Goal: Find specific page/section: Find specific page/section

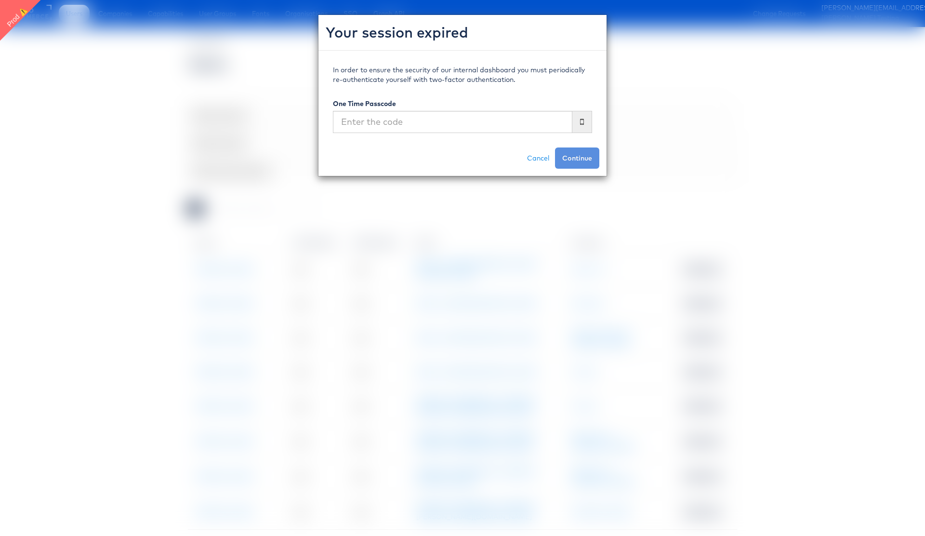
scroll to position [227, 0]
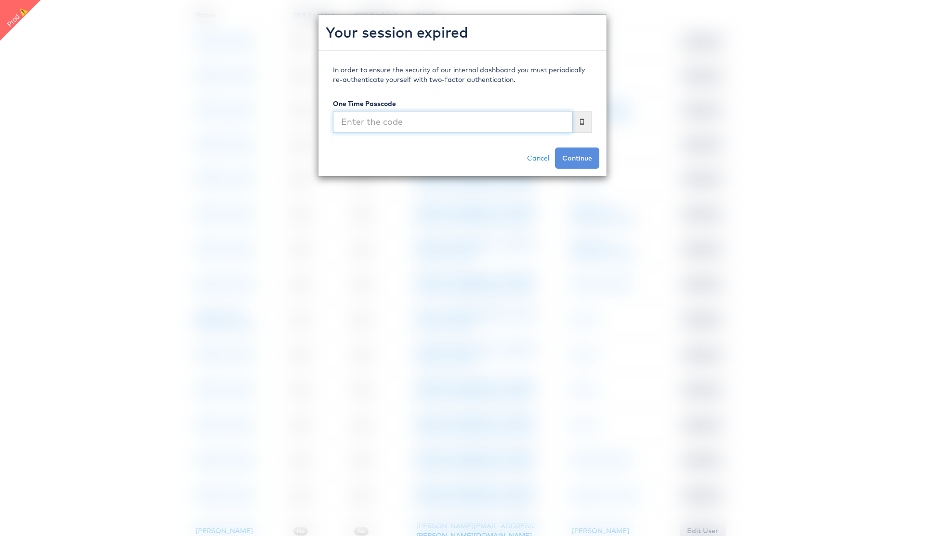
click at [446, 123] on input "text" at bounding box center [452, 122] width 239 height 22
type input "785537"
click at [555, 147] on button "Continue" at bounding box center [577, 157] width 44 height 21
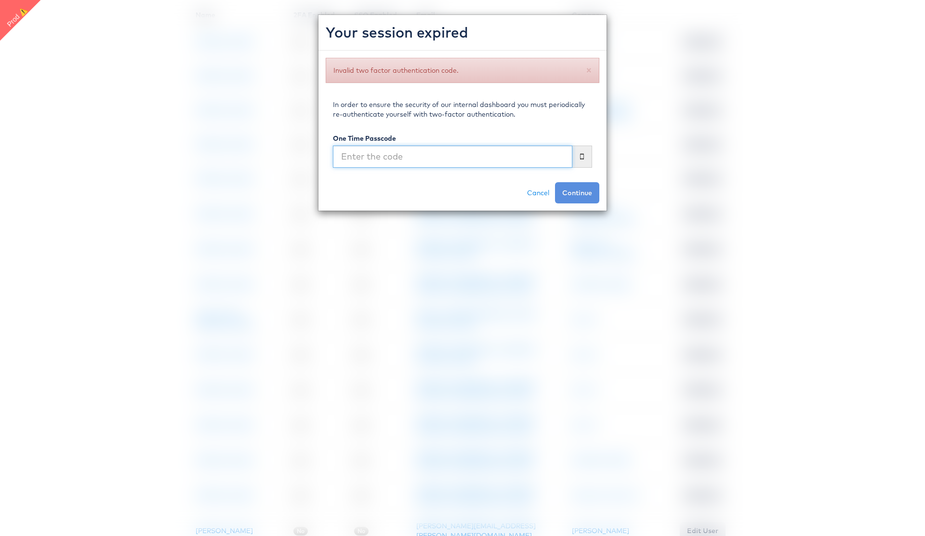
click at [362, 156] on input "text" at bounding box center [452, 157] width 239 height 22
type input "652073"
click at [577, 192] on button "Continue" at bounding box center [577, 192] width 44 height 21
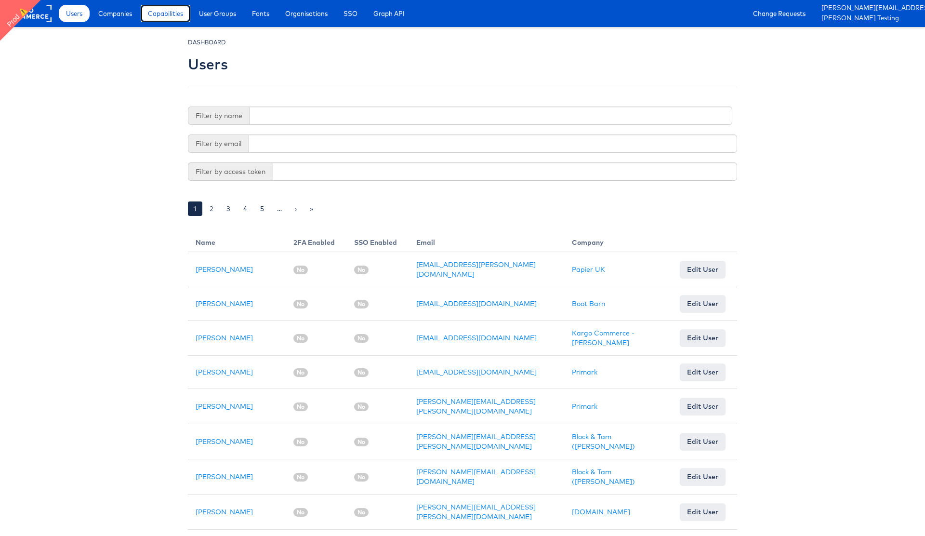
click at [169, 13] on span "Capabilities" at bounding box center [165, 14] width 35 height 10
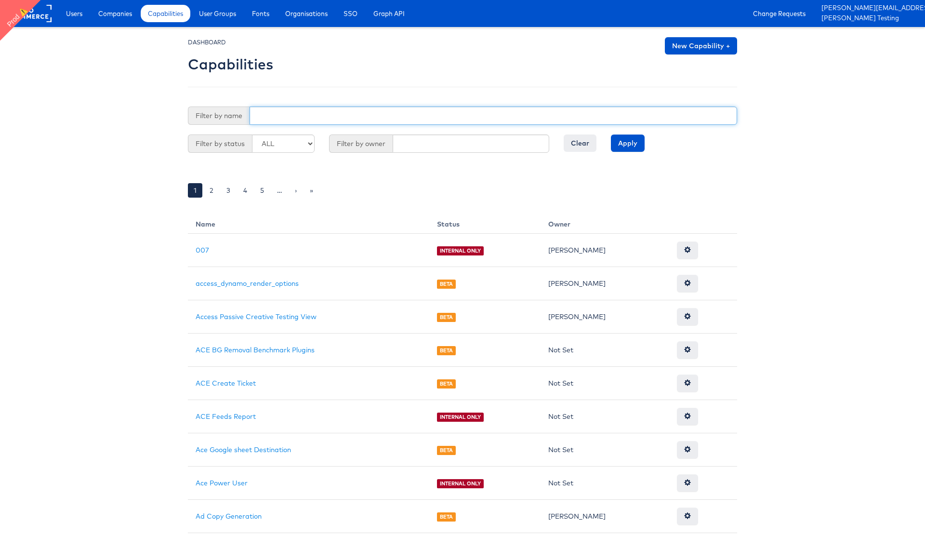
click at [285, 110] on input "text" at bounding box center [494, 115] width 488 height 18
type input "nav"
click at [611, 134] on input "Apply" at bounding box center [628, 142] width 34 height 17
